Goal: Use online tool/utility: Use online tool/utility

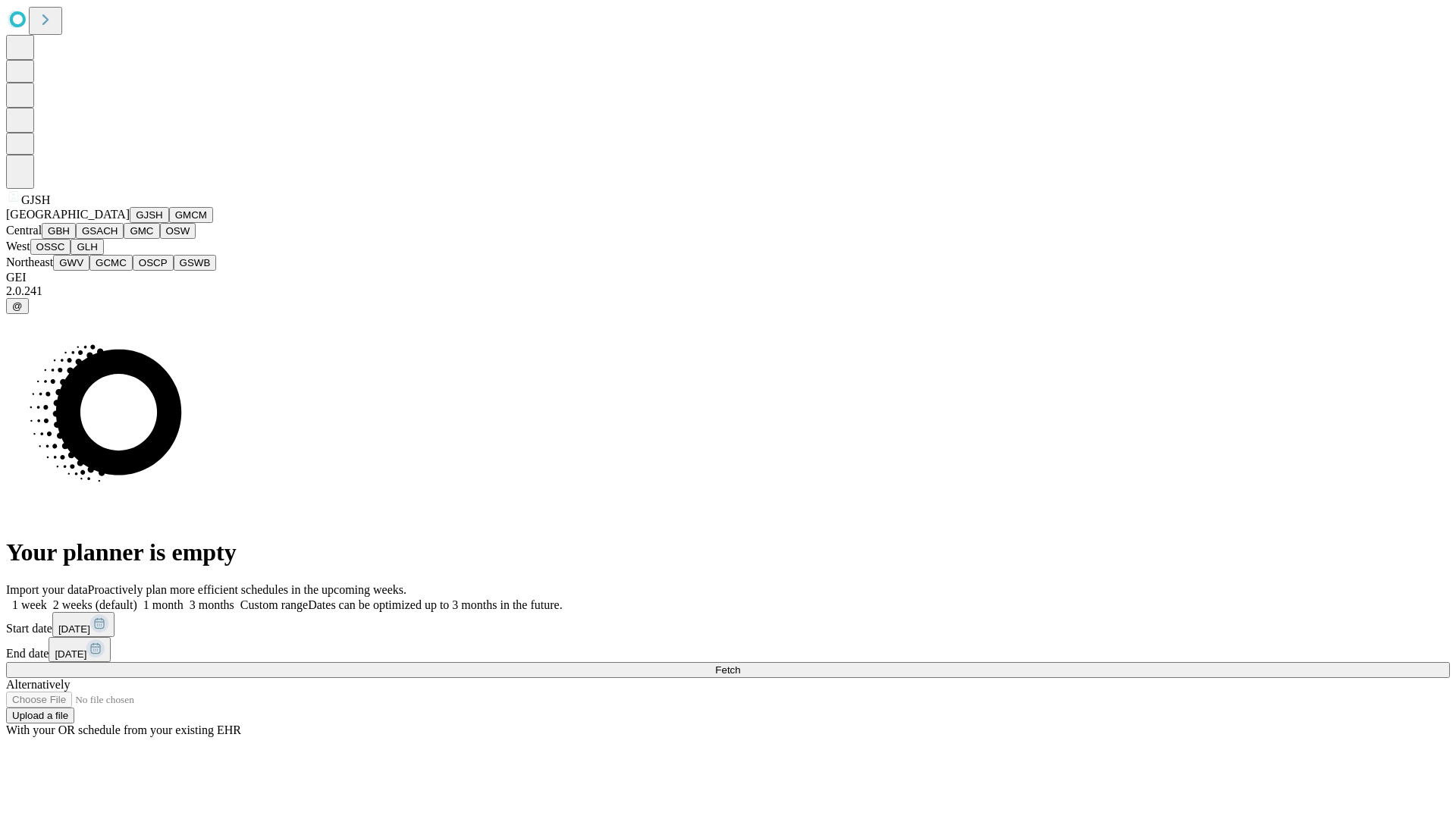
click at [129, 223] on button "GJSH" at bounding box center [149, 215] width 40 height 16
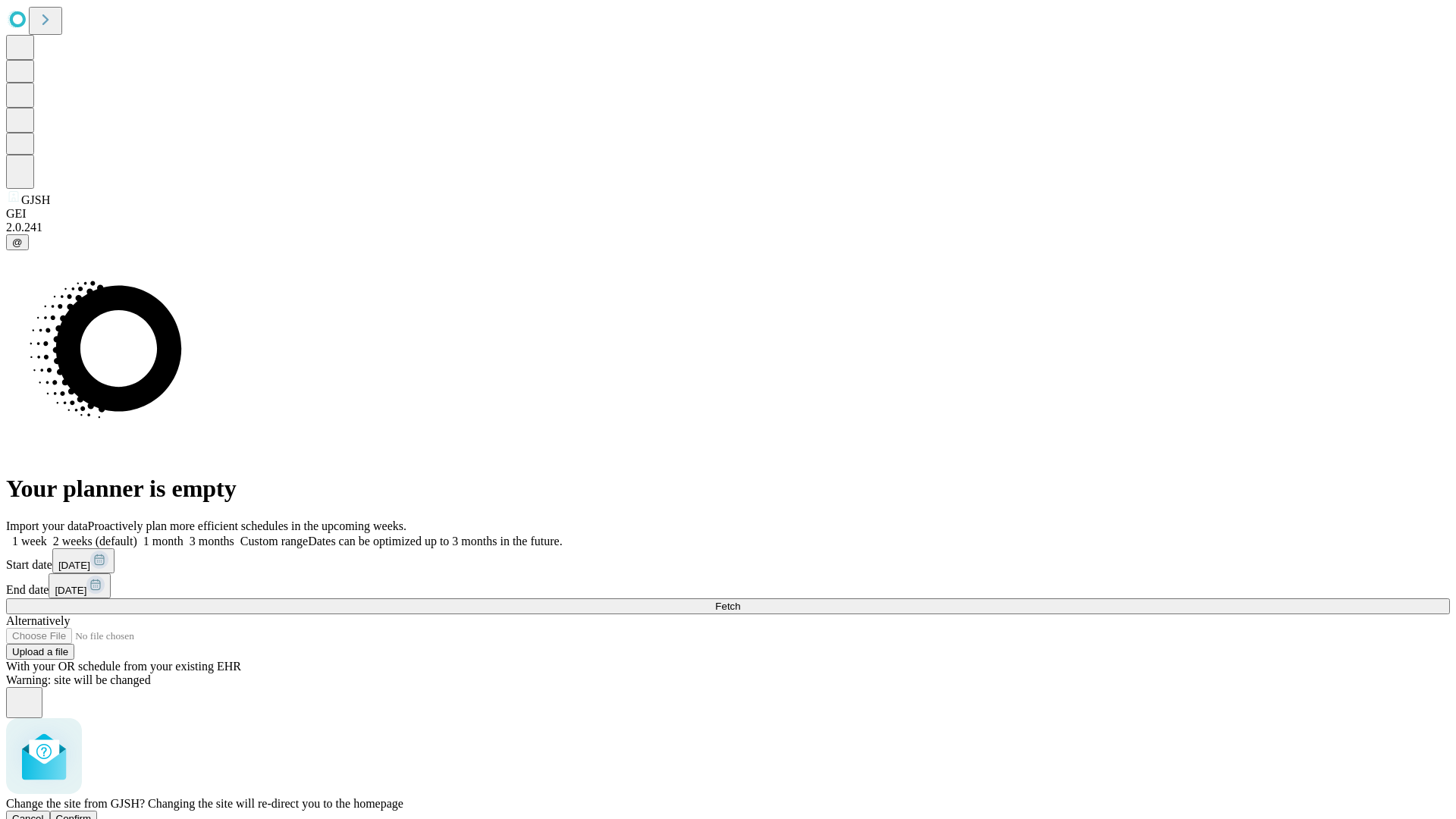
click at [92, 813] on span "Confirm" at bounding box center [74, 818] width 35 height 11
click at [183, 535] on label "1 month" at bounding box center [160, 541] width 47 height 13
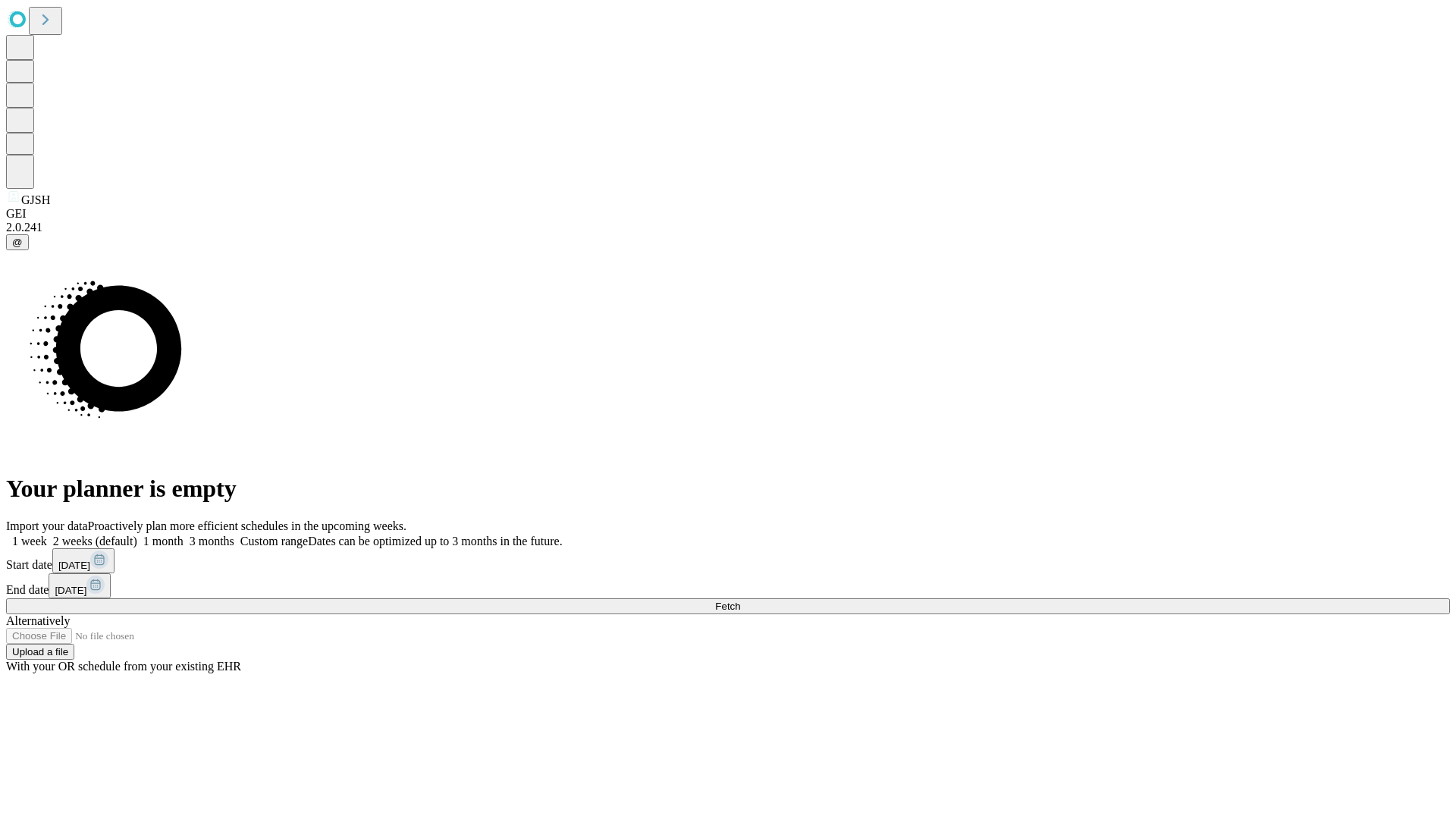
click at [740, 601] on span "Fetch" at bounding box center [727, 606] width 25 height 11
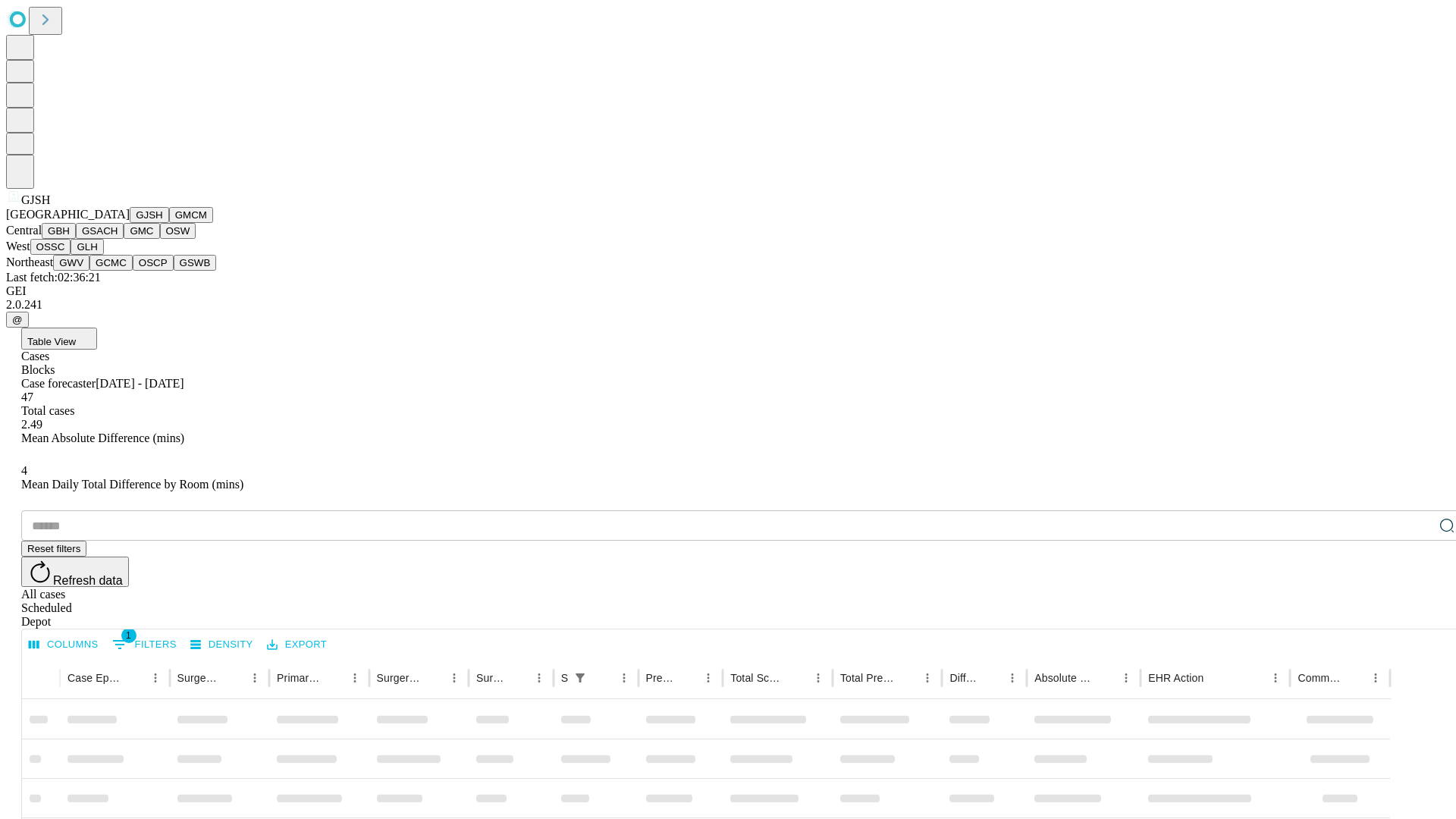
click at [169, 223] on button "GMCM" at bounding box center [191, 215] width 44 height 16
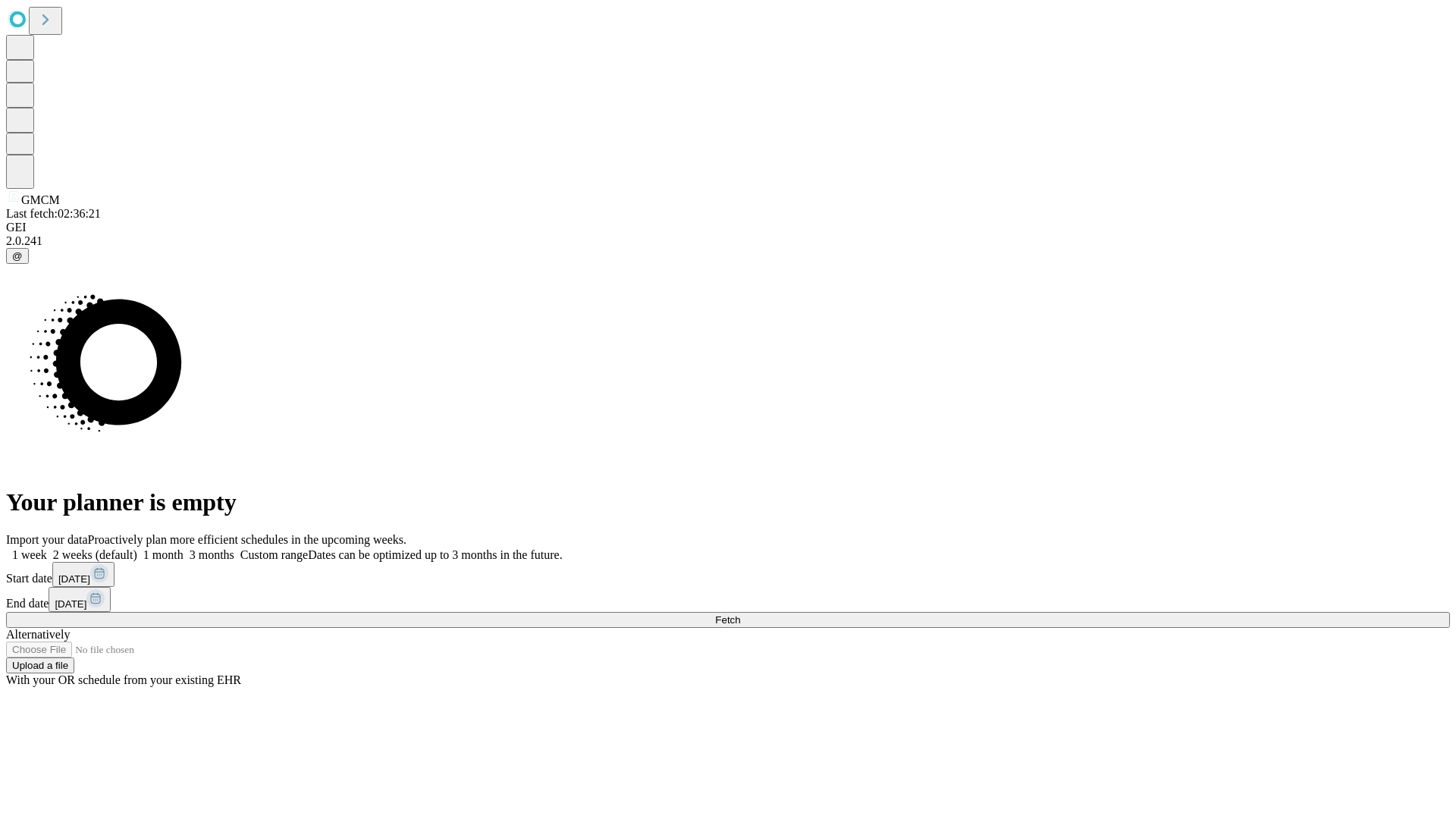
click at [183, 549] on label "1 month" at bounding box center [160, 555] width 47 height 13
click at [740, 615] on span "Fetch" at bounding box center [727, 620] width 25 height 11
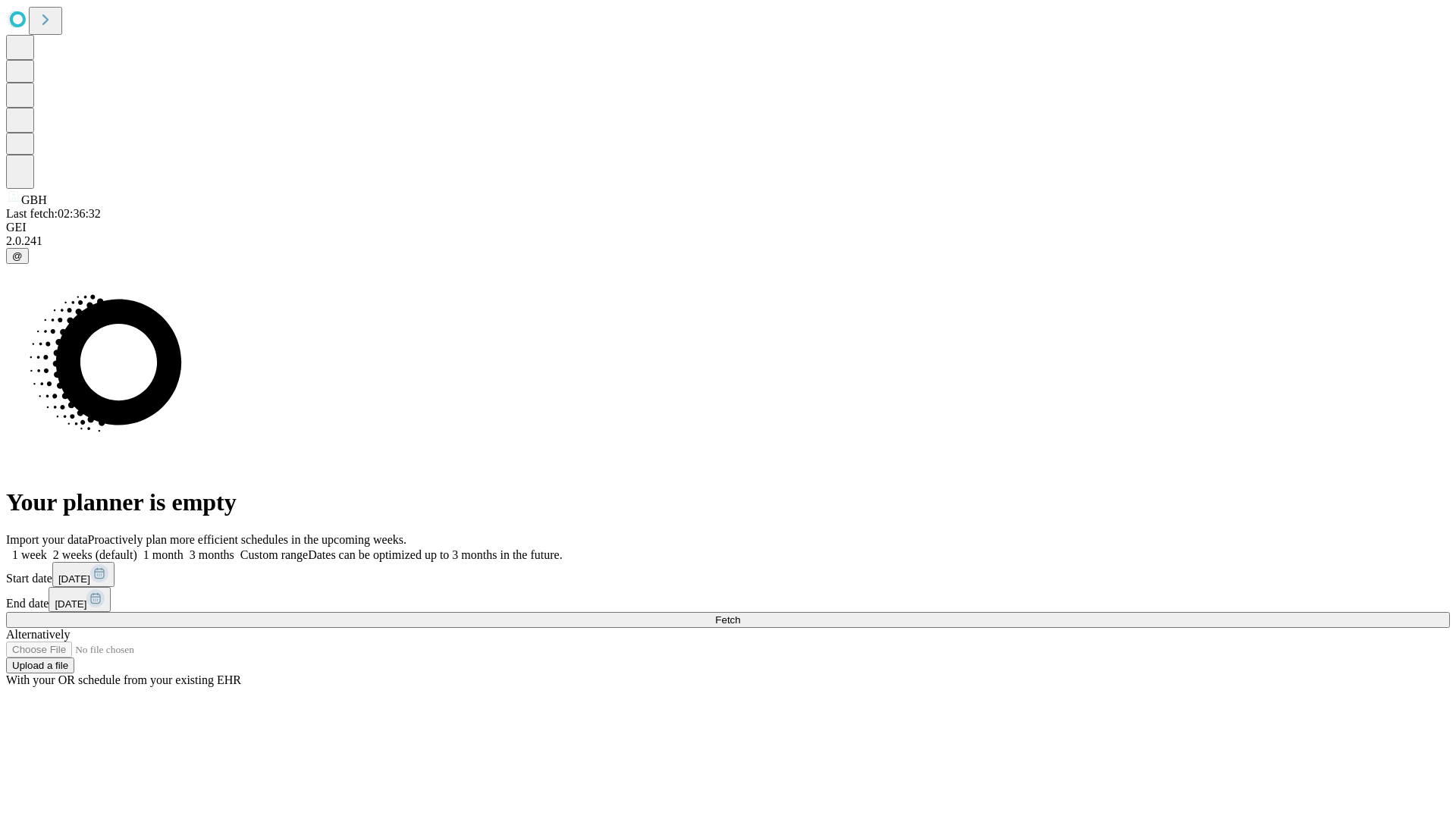
click at [183, 549] on label "1 month" at bounding box center [160, 555] width 47 height 13
click at [740, 615] on span "Fetch" at bounding box center [727, 620] width 25 height 11
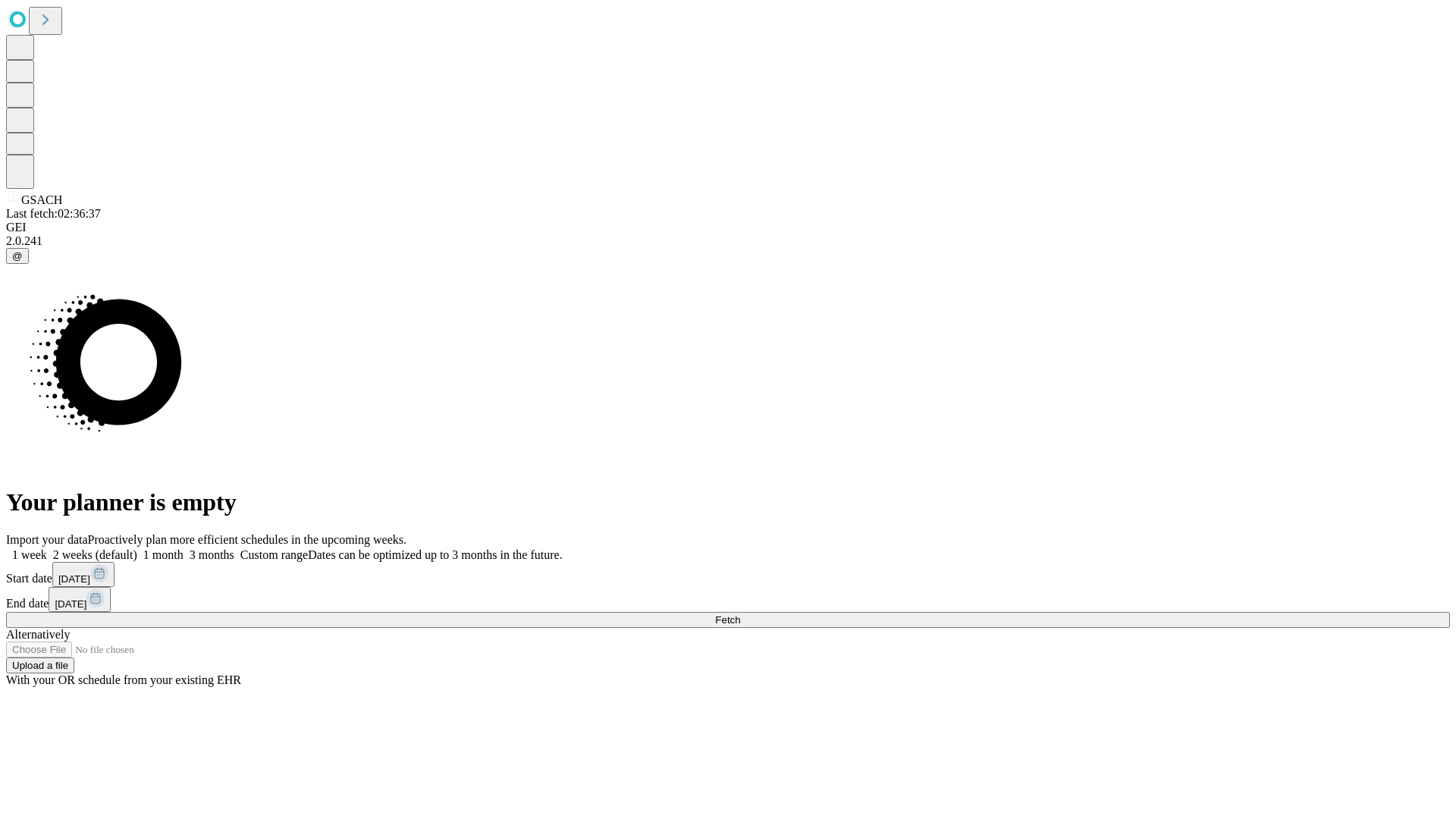
click at [183, 549] on label "1 month" at bounding box center [160, 555] width 47 height 13
click at [740, 615] on span "Fetch" at bounding box center [727, 620] width 25 height 11
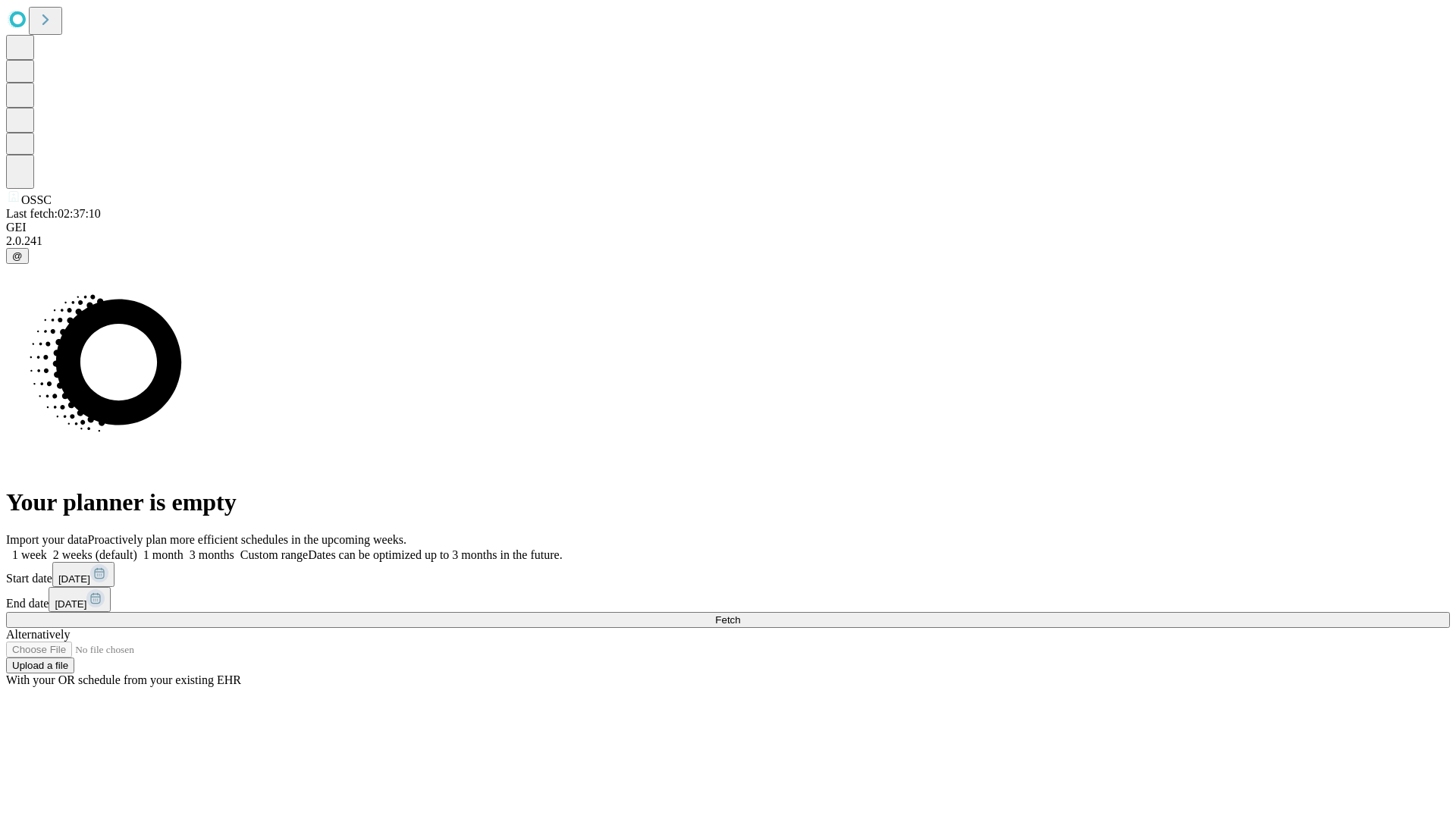
click at [740, 615] on span "Fetch" at bounding box center [727, 620] width 25 height 11
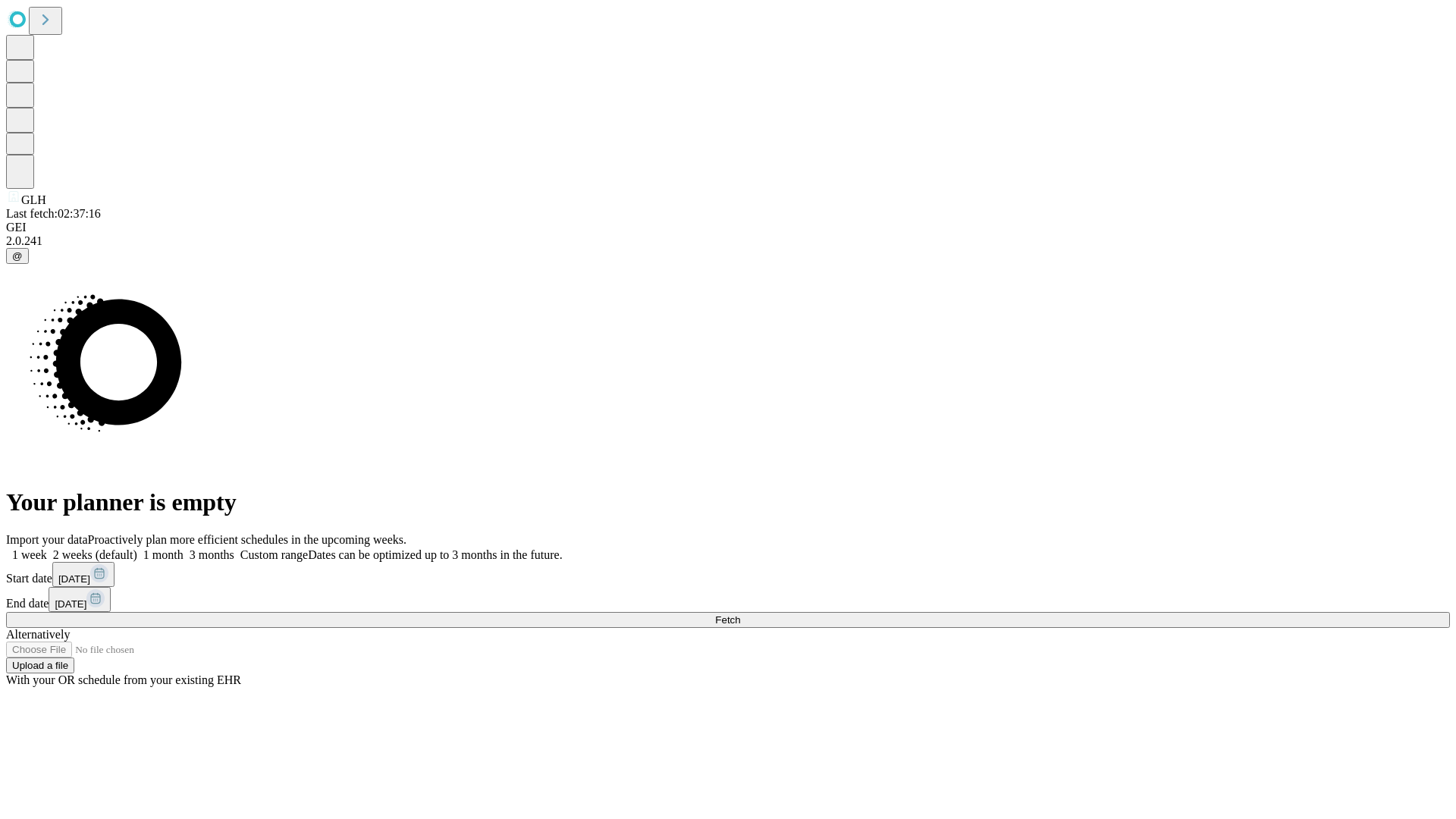
click at [740, 615] on span "Fetch" at bounding box center [727, 620] width 25 height 11
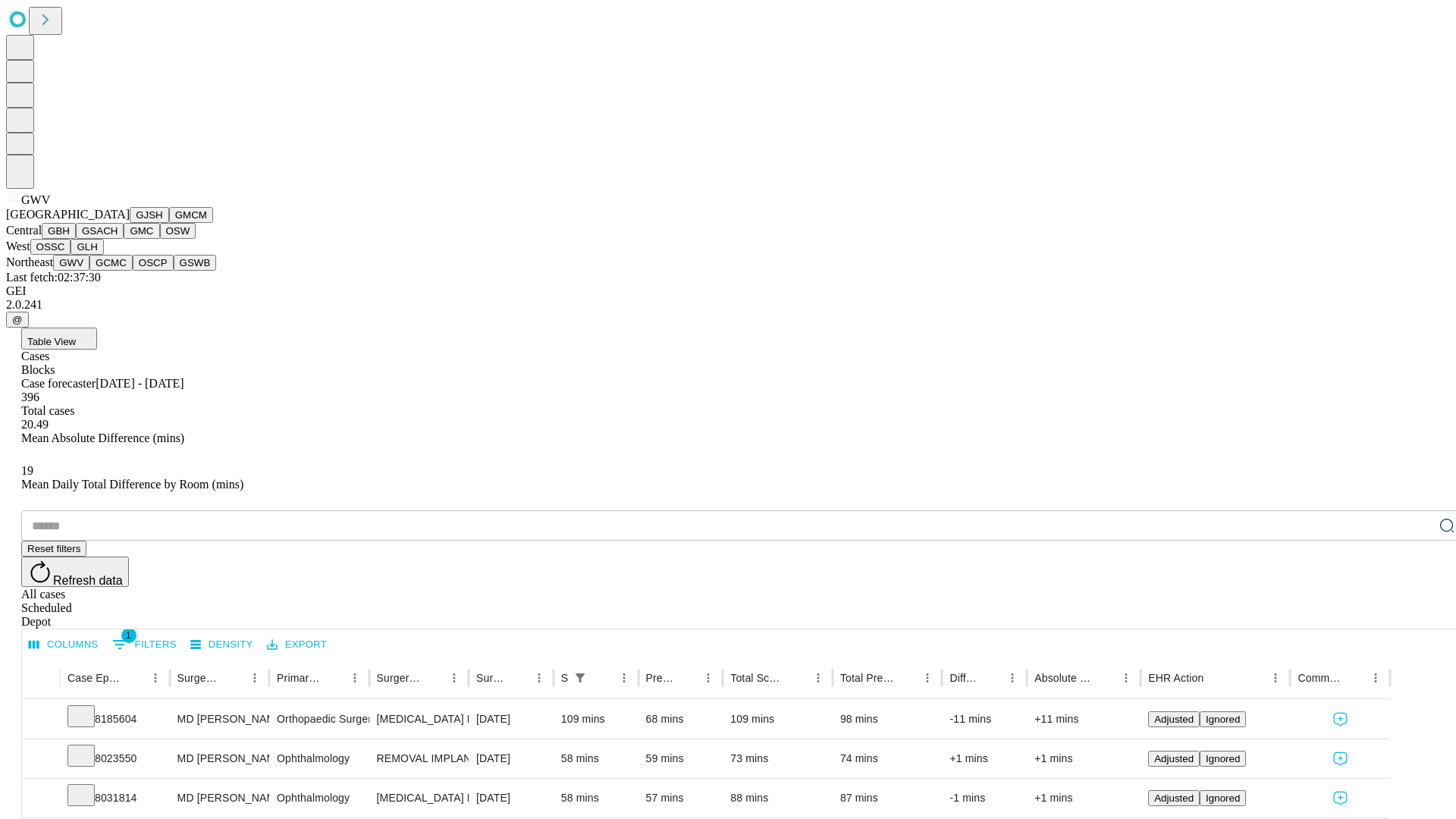
click at [117, 270] on button "GCMC" at bounding box center [111, 262] width 43 height 16
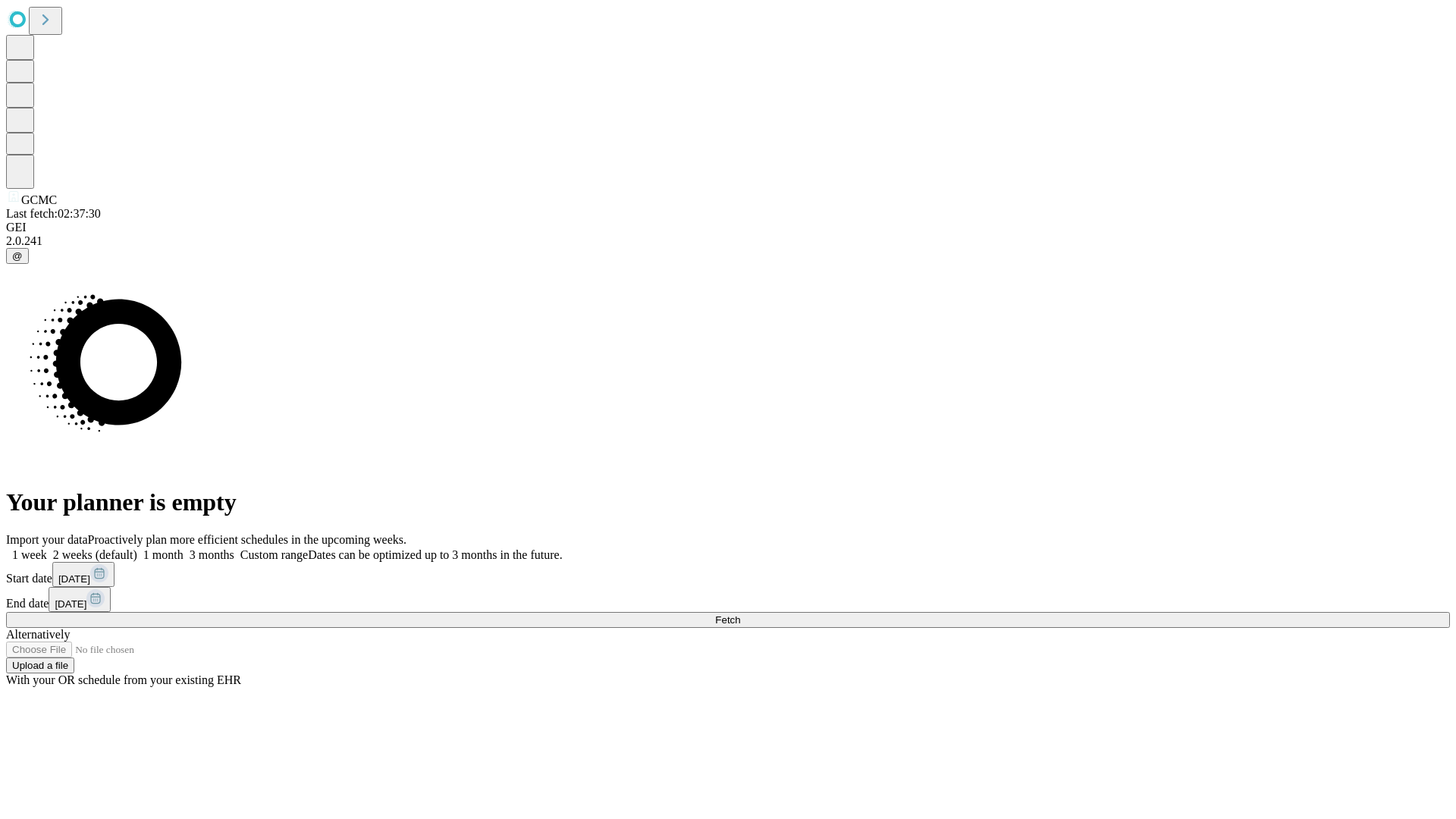
click at [183, 549] on label "1 month" at bounding box center [160, 555] width 47 height 13
click at [740, 615] on span "Fetch" at bounding box center [727, 620] width 25 height 11
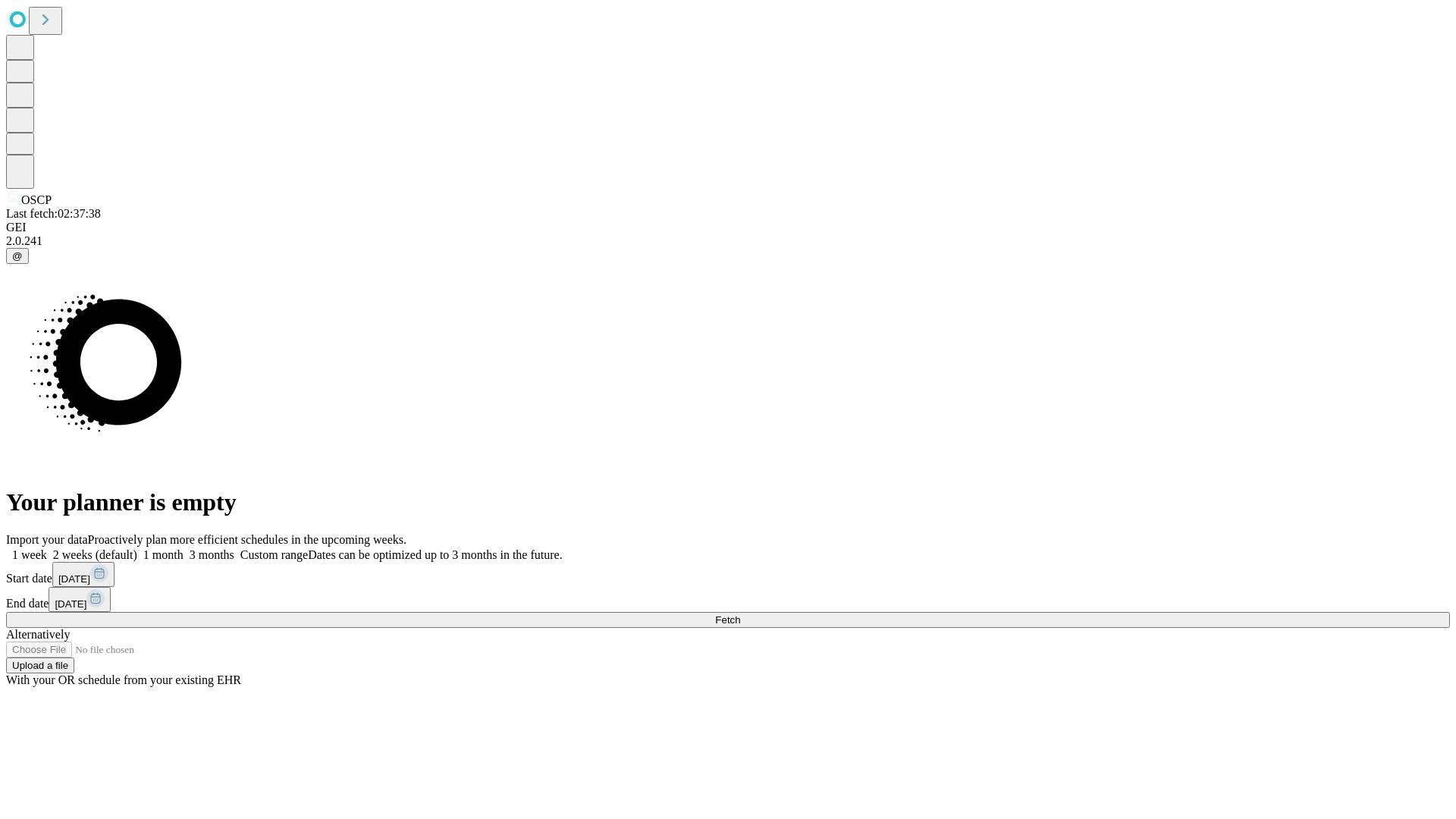
click at [183, 549] on label "1 month" at bounding box center [160, 555] width 47 height 13
click at [740, 615] on span "Fetch" at bounding box center [727, 620] width 25 height 11
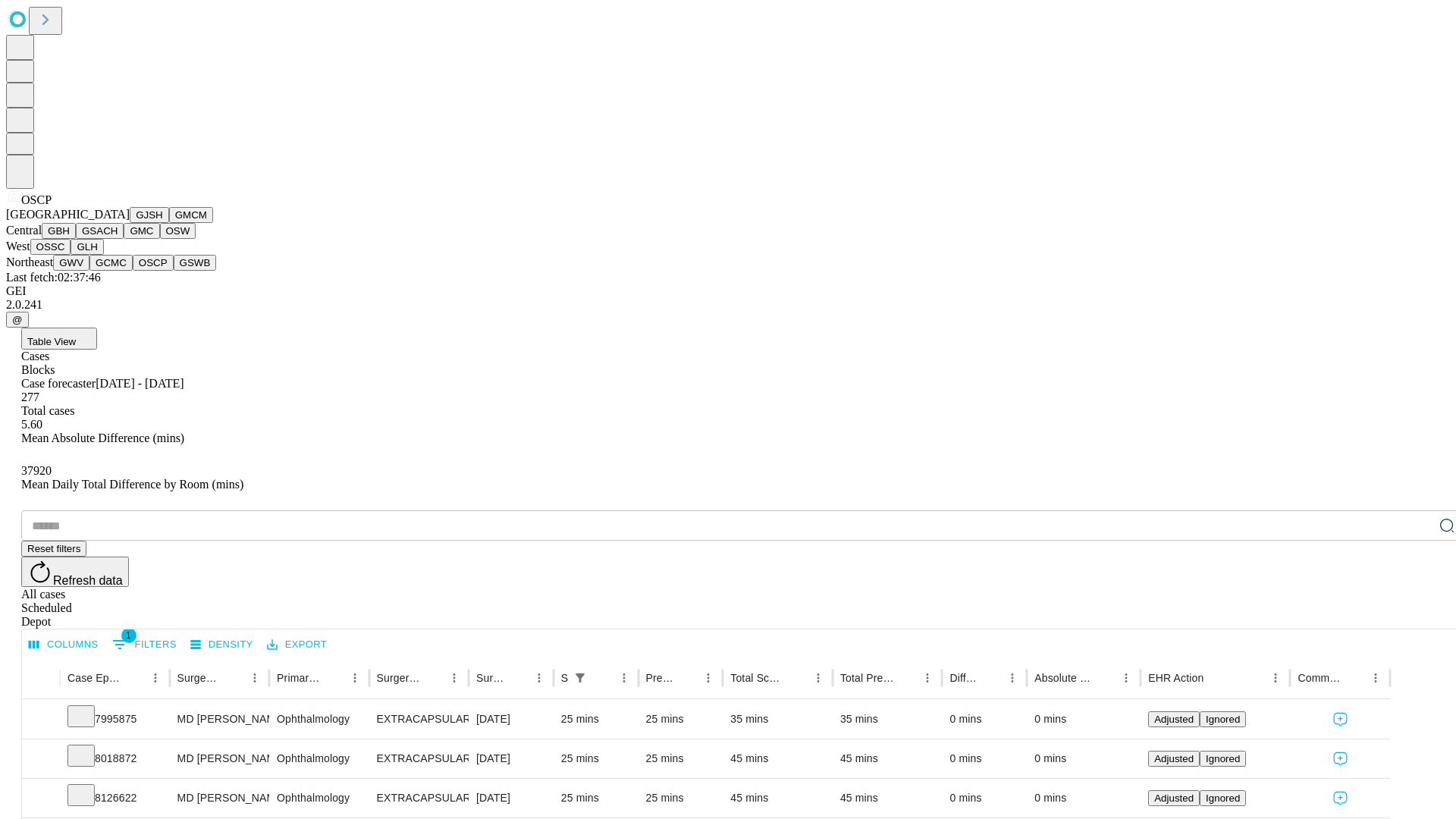
click at [173, 270] on button "GSWB" at bounding box center [195, 262] width 43 height 16
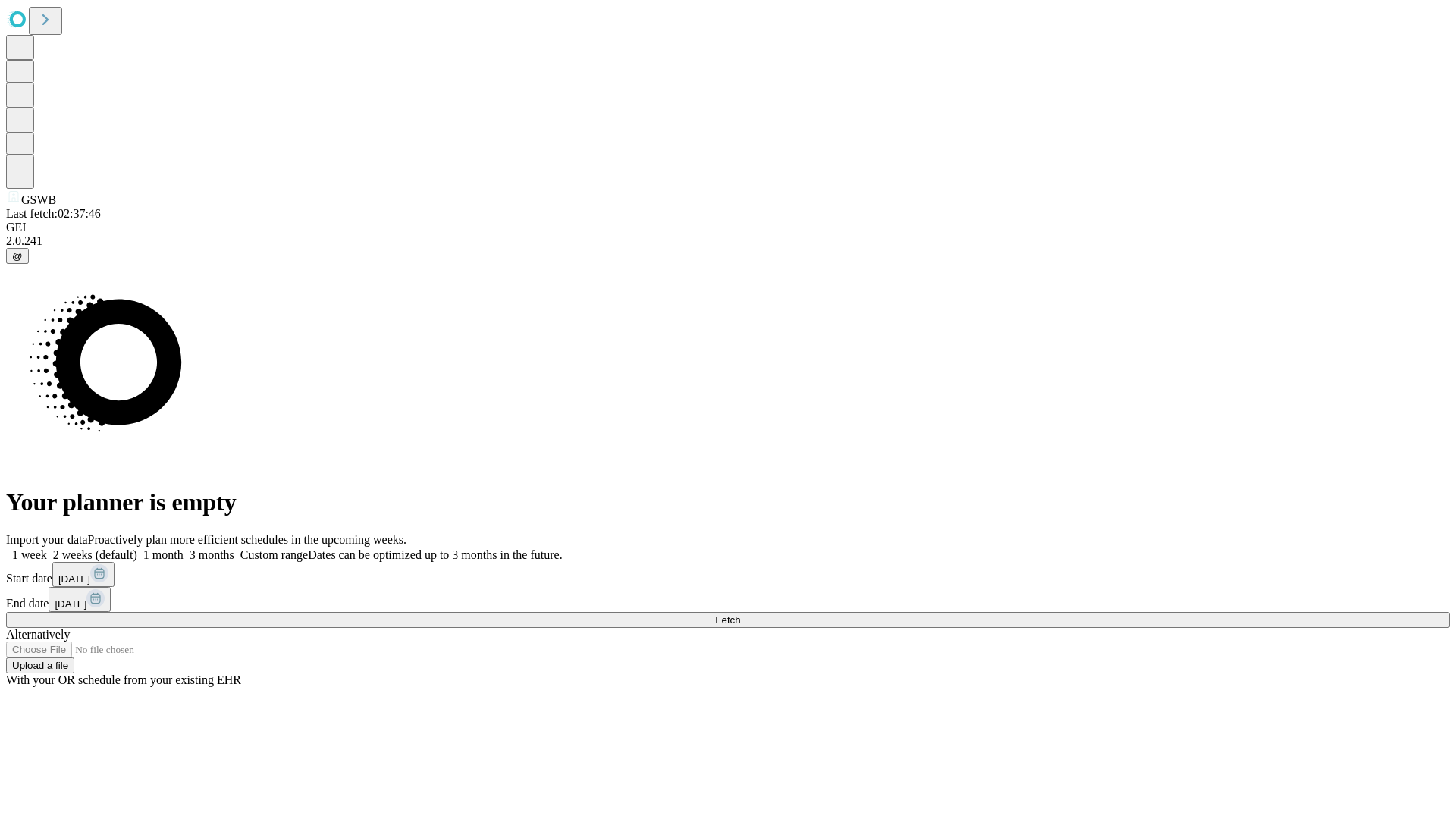
click at [183, 549] on label "1 month" at bounding box center [160, 555] width 47 height 13
click at [740, 615] on span "Fetch" at bounding box center [727, 620] width 25 height 11
